Goal: Task Accomplishment & Management: Use online tool/utility

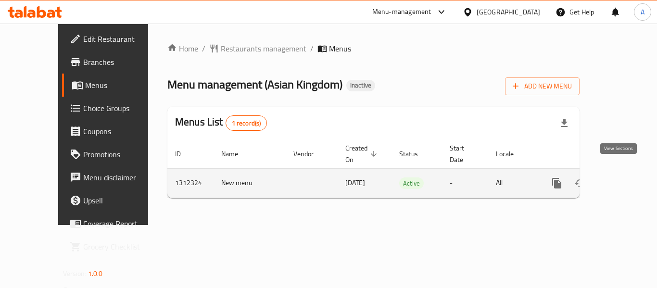
click at [621, 178] on icon "enhanced table" at bounding box center [627, 184] width 12 height 12
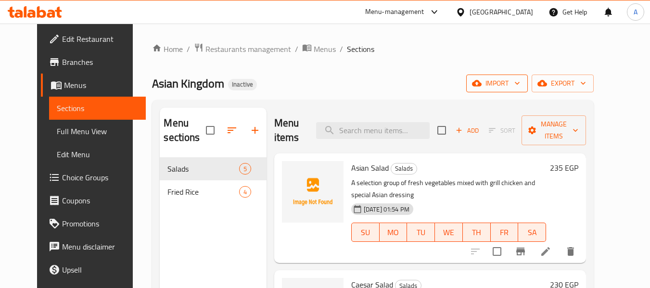
click at [522, 87] on icon "button" at bounding box center [517, 83] width 10 height 10
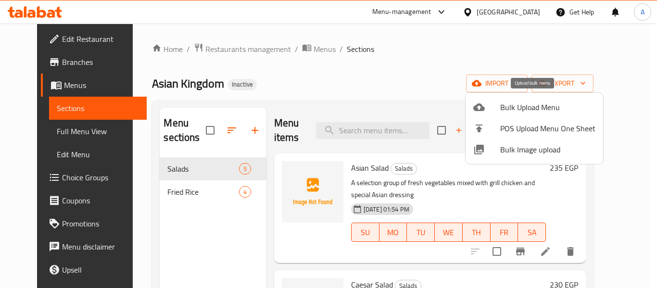
click at [522, 103] on span "Bulk Upload Menu" at bounding box center [547, 108] width 95 height 12
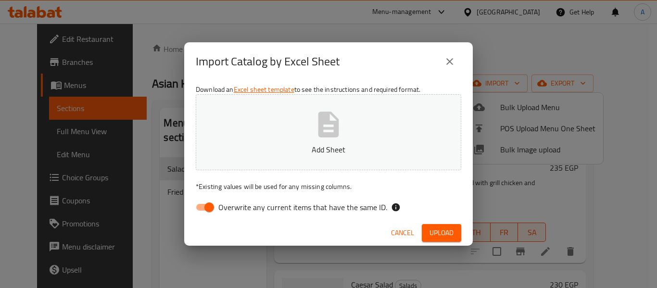
click at [327, 203] on span "Overwrite any current items that have the same ID." at bounding box center [302, 208] width 169 height 12
click at [237, 203] on input "Overwrite any current items that have the same ID." at bounding box center [209, 207] width 55 height 18
checkbox input "false"
click at [341, 160] on button "Add Sheet" at bounding box center [329, 132] width 266 height 76
click at [453, 229] on span "Upload" at bounding box center [442, 233] width 24 height 12
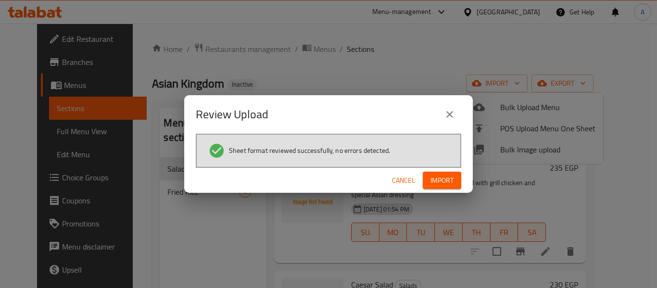
click at [442, 182] on span "Import" at bounding box center [442, 181] width 23 height 12
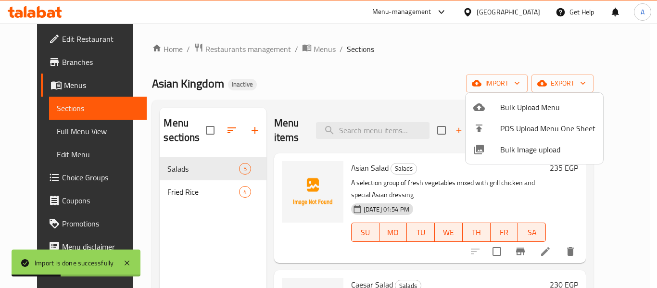
click at [133, 262] on div "Import is done successfully" at bounding box center [76, 263] width 129 height 27
click at [132, 262] on icon at bounding box center [127, 263] width 12 height 12
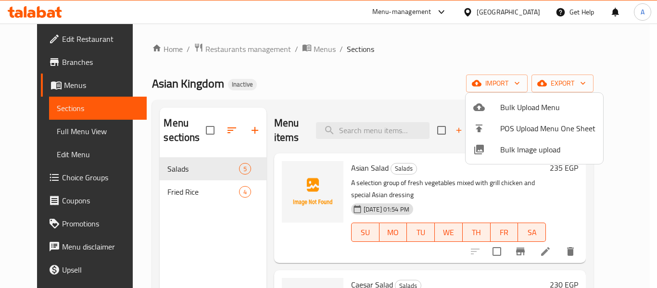
click at [411, 98] on div at bounding box center [328, 144] width 657 height 288
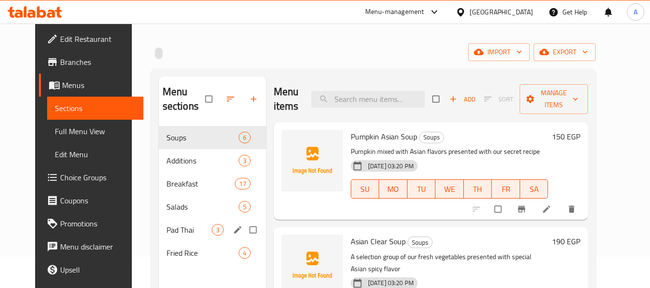
scroll to position [48, 0]
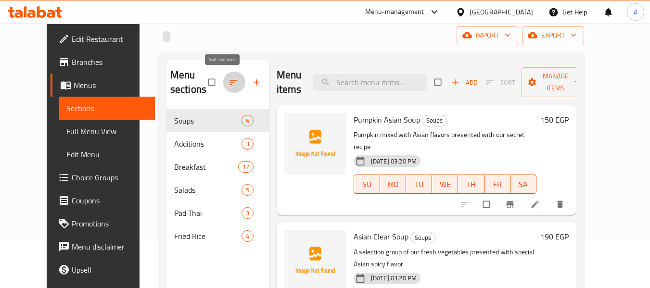
click at [227, 90] on button "button" at bounding box center [234, 82] width 23 height 21
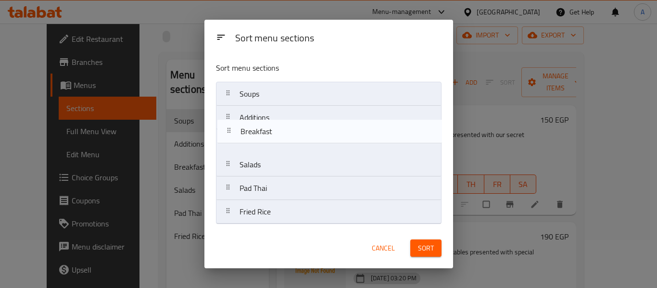
drag, startPoint x: 333, startPoint y: 141, endPoint x: 334, endPoint y: 127, distance: 14.5
click at [334, 127] on nav "Soups Additions Breakfast Salads Pad Thai Fried Rice" at bounding box center [329, 153] width 226 height 142
click at [308, 119] on nav "Soups Additions Breakfast Salads Pad Thai Fried Rice" at bounding box center [329, 153] width 226 height 142
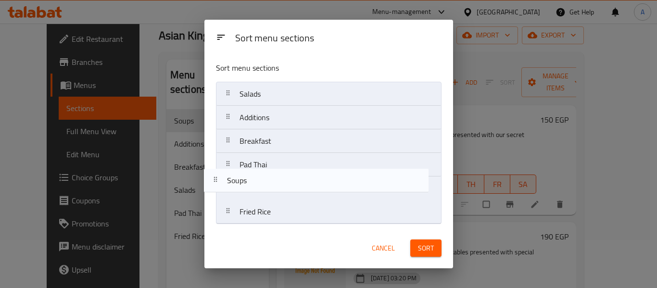
click at [290, 191] on nav "Soups Salads Additions Breakfast Pad Thai Fried Rice" at bounding box center [329, 153] width 226 height 142
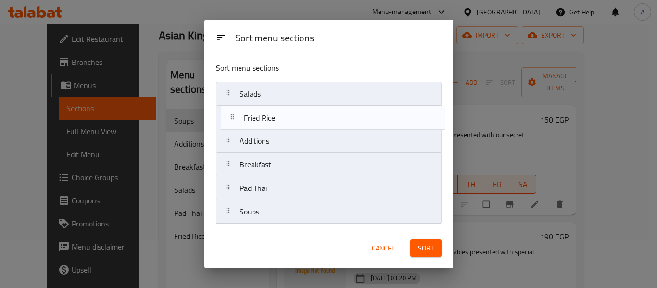
drag, startPoint x: 281, startPoint y: 212, endPoint x: 287, endPoint y: 111, distance: 101.2
click at [287, 111] on nav "Salads Additions Breakfast Pad Thai Soups Fried Rice" at bounding box center [329, 153] width 226 height 142
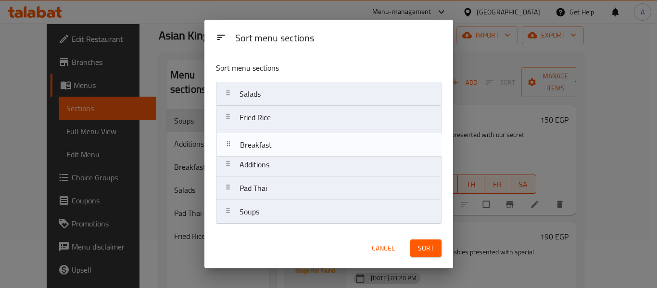
drag, startPoint x: 282, startPoint y: 162, endPoint x: 282, endPoint y: 138, distance: 23.6
click at [282, 138] on nav "Salads Fried Rice Additions Breakfast Pad Thai Soups" at bounding box center [329, 153] width 226 height 142
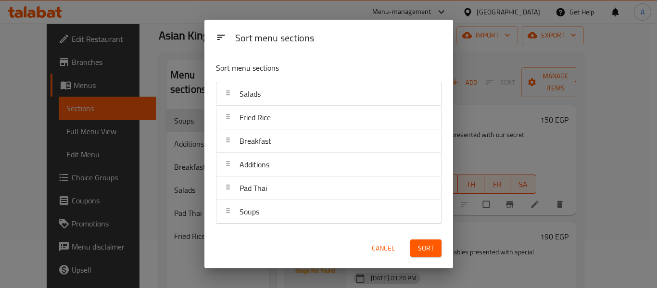
click at [432, 252] on span "Sort" at bounding box center [426, 248] width 16 height 12
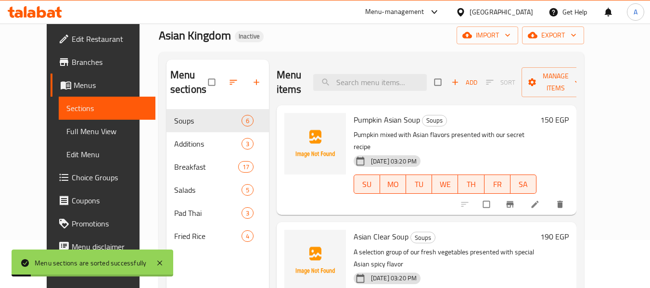
click at [86, 140] on link "Full Menu View" at bounding box center [107, 131] width 97 height 23
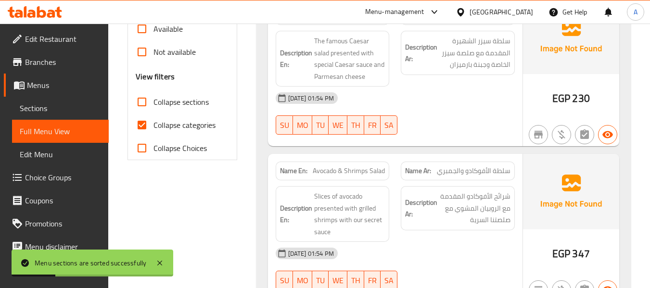
scroll to position [337, 0]
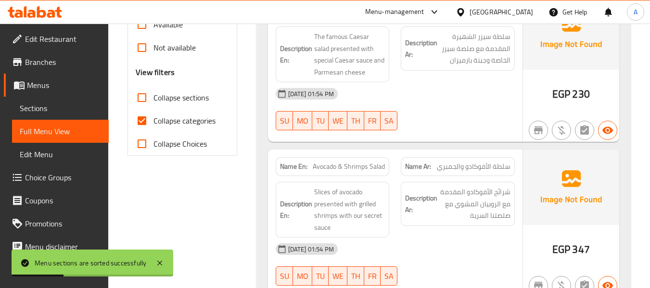
click at [192, 116] on span "Collapse categories" at bounding box center [184, 121] width 62 height 12
click at [153, 116] on input "Collapse categories" at bounding box center [141, 120] width 23 height 23
checkbox input "false"
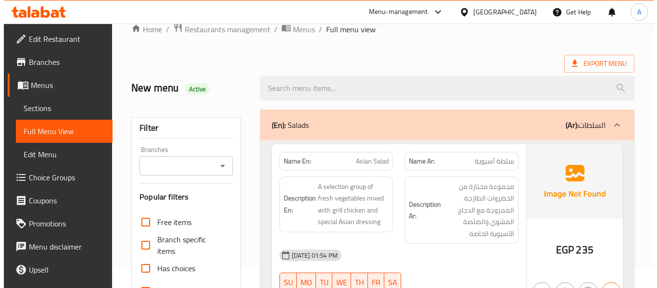
scroll to position [0, 0]
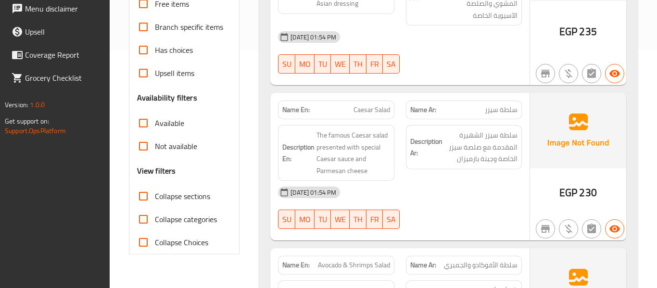
scroll to position [432, 0]
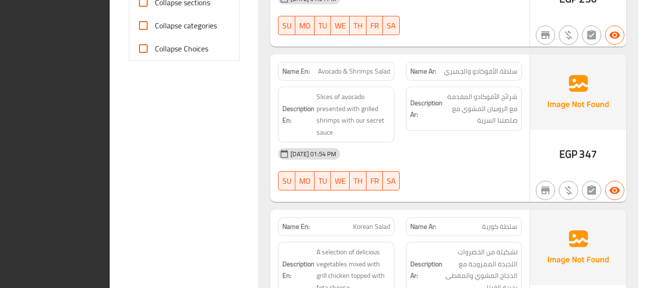
click at [205, 5] on span "Collapse sections" at bounding box center [182, 3] width 55 height 12
click at [155, 5] on input "Collapse sections" at bounding box center [143, 2] width 23 height 23
checkbox input "true"
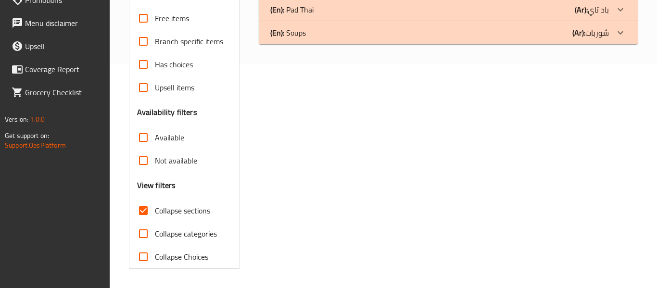
scroll to position [79, 0]
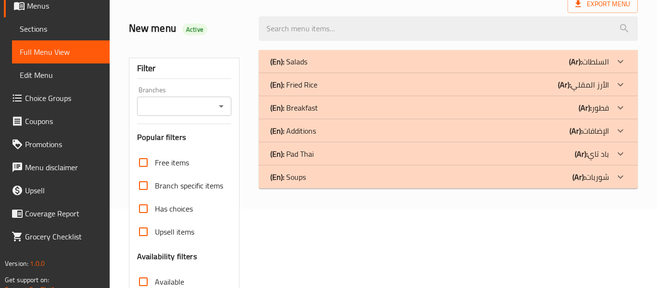
click at [459, 115] on div "(En): Breakfast (Ar): فطور" at bounding box center [448, 107] width 379 height 23
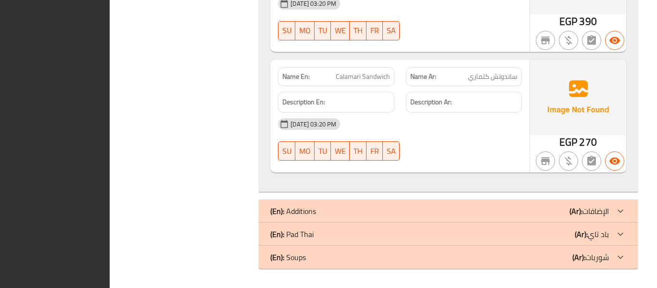
click at [455, 210] on div "(En): Additions (Ar): الإضافات" at bounding box center [439, 211] width 339 height 12
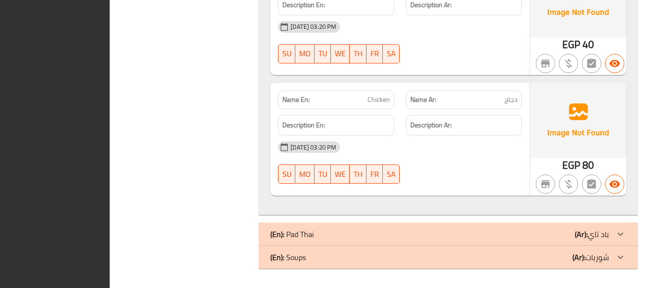
click at [432, 230] on div "(En): Pad Thai (Ar): باد تاي" at bounding box center [439, 235] width 339 height 12
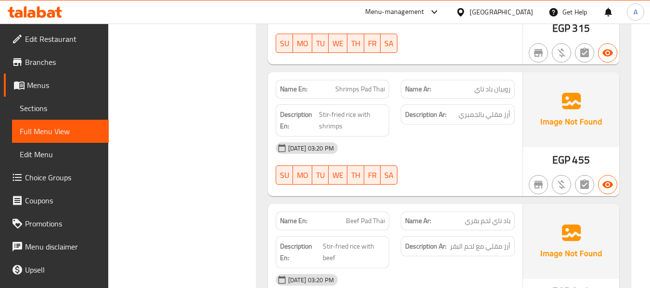
scroll to position [2913, 0]
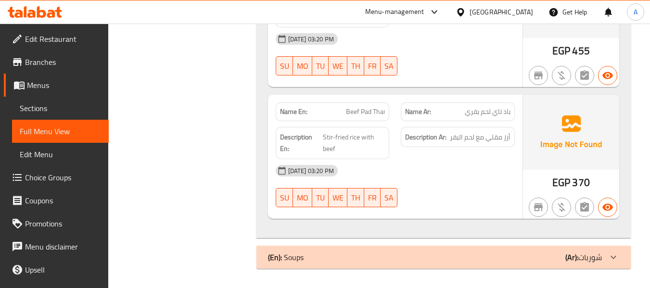
click at [626, 268] on div "(En): Soups (Ar): شوربات" at bounding box center [443, 257] width 374 height 23
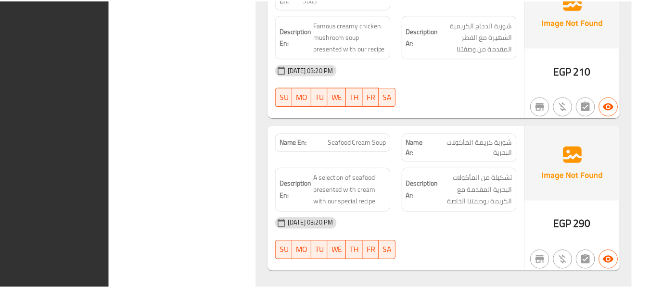
scroll to position [3852, 0]
